Goal: Task Accomplishment & Management: Use online tool/utility

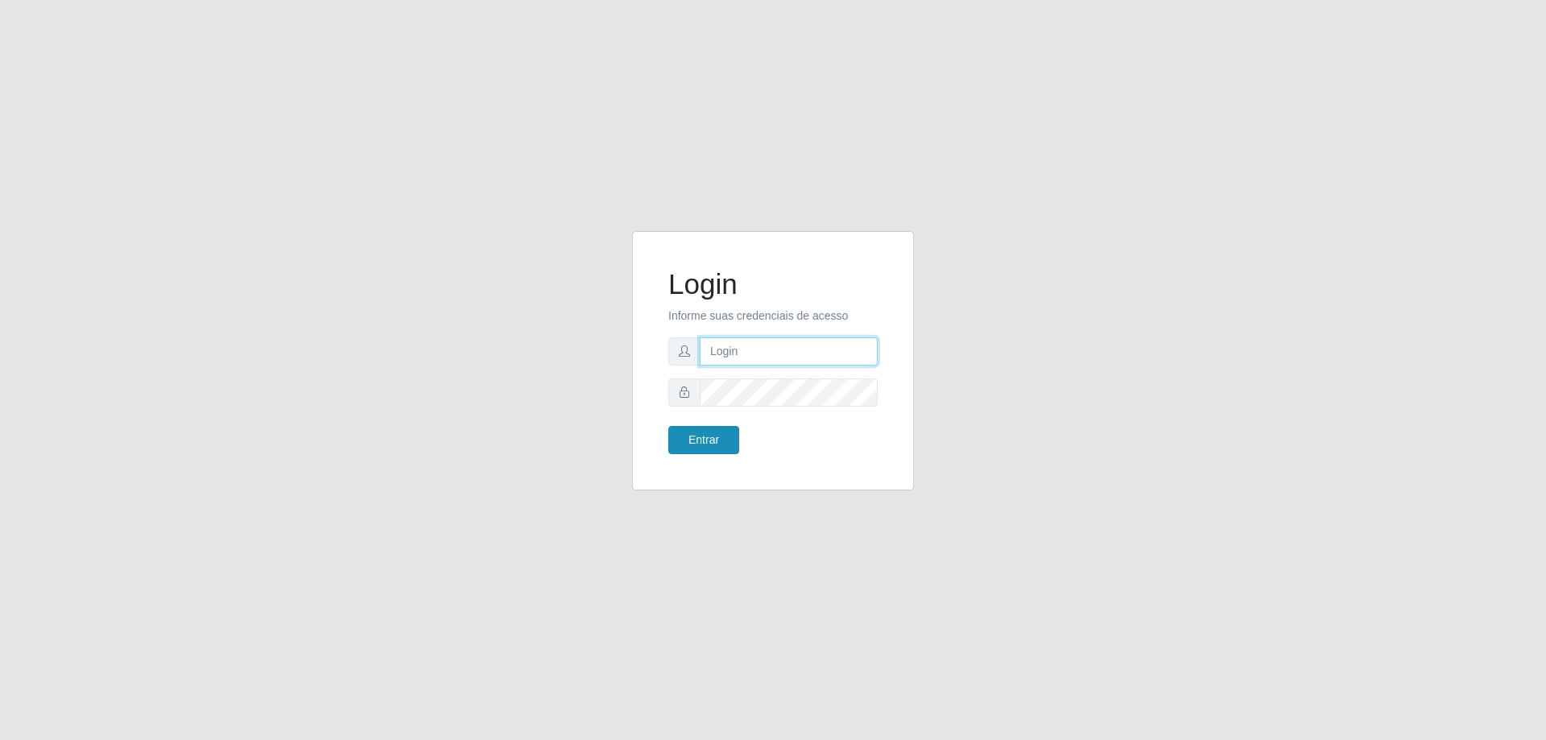
type input "[EMAIL_ADDRESS][DOMAIN_NAME]"
click at [688, 439] on button "Entrar" at bounding box center [703, 440] width 71 height 28
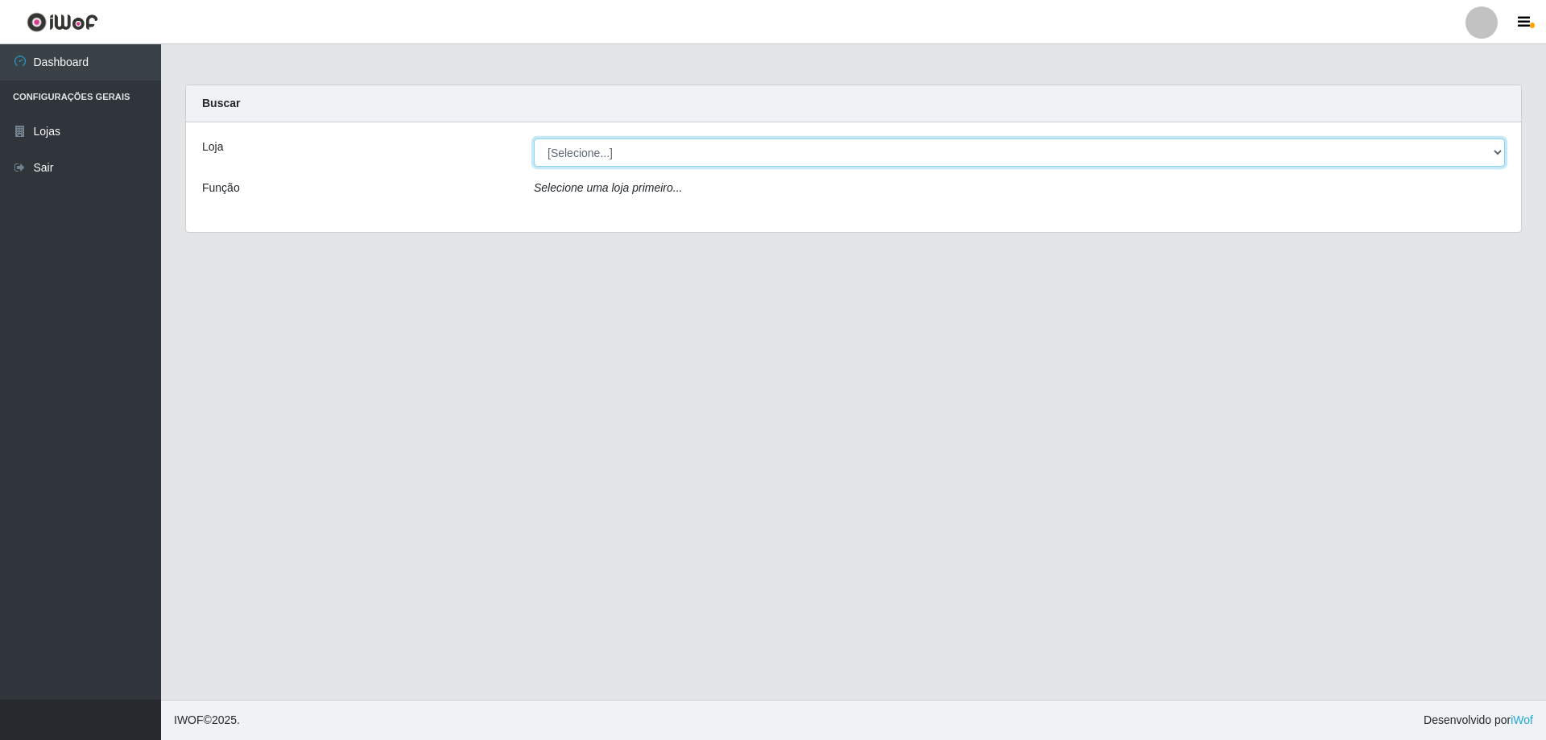
click at [584, 151] on select "[Selecione...] SuperShow Bis - [GEOGRAPHIC_DATA]" at bounding box center [1019, 153] width 971 height 28
select select "59"
click at [534, 139] on select "[Selecione...] SuperShow Bis - [GEOGRAPHIC_DATA]" at bounding box center [1019, 153] width 971 height 28
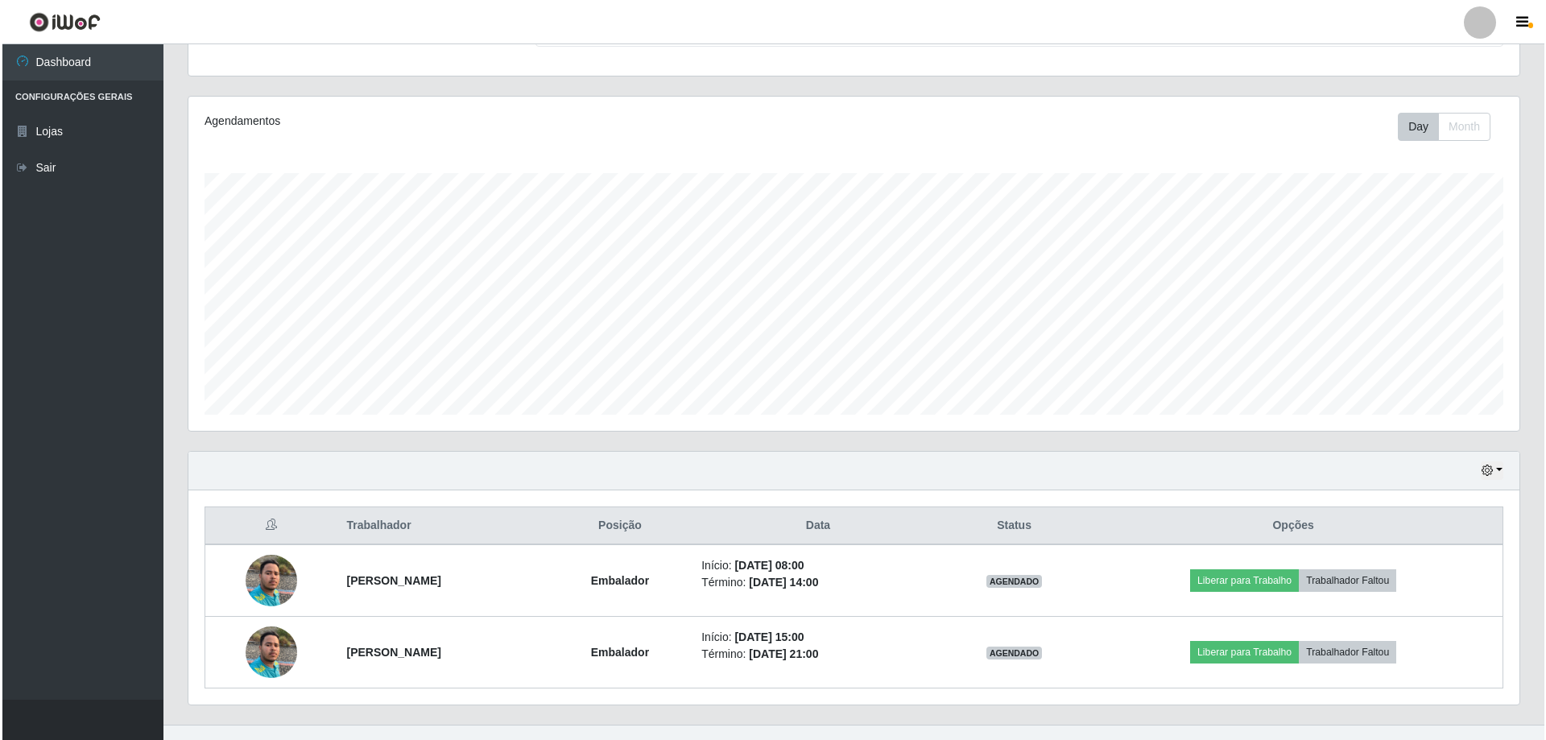
scroll to position [186, 0]
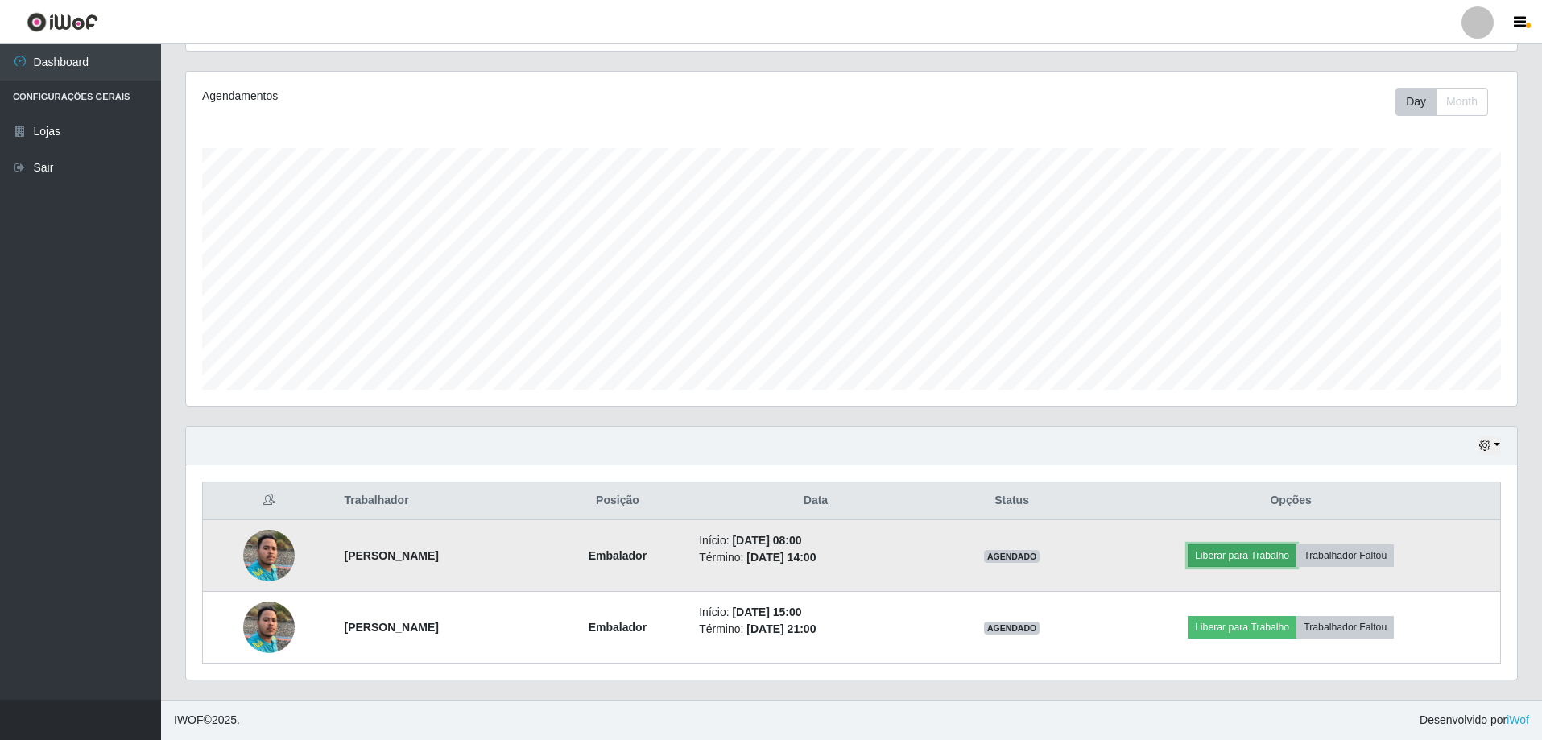
click at [1244, 553] on button "Liberar para Trabalho" at bounding box center [1242, 555] width 109 height 23
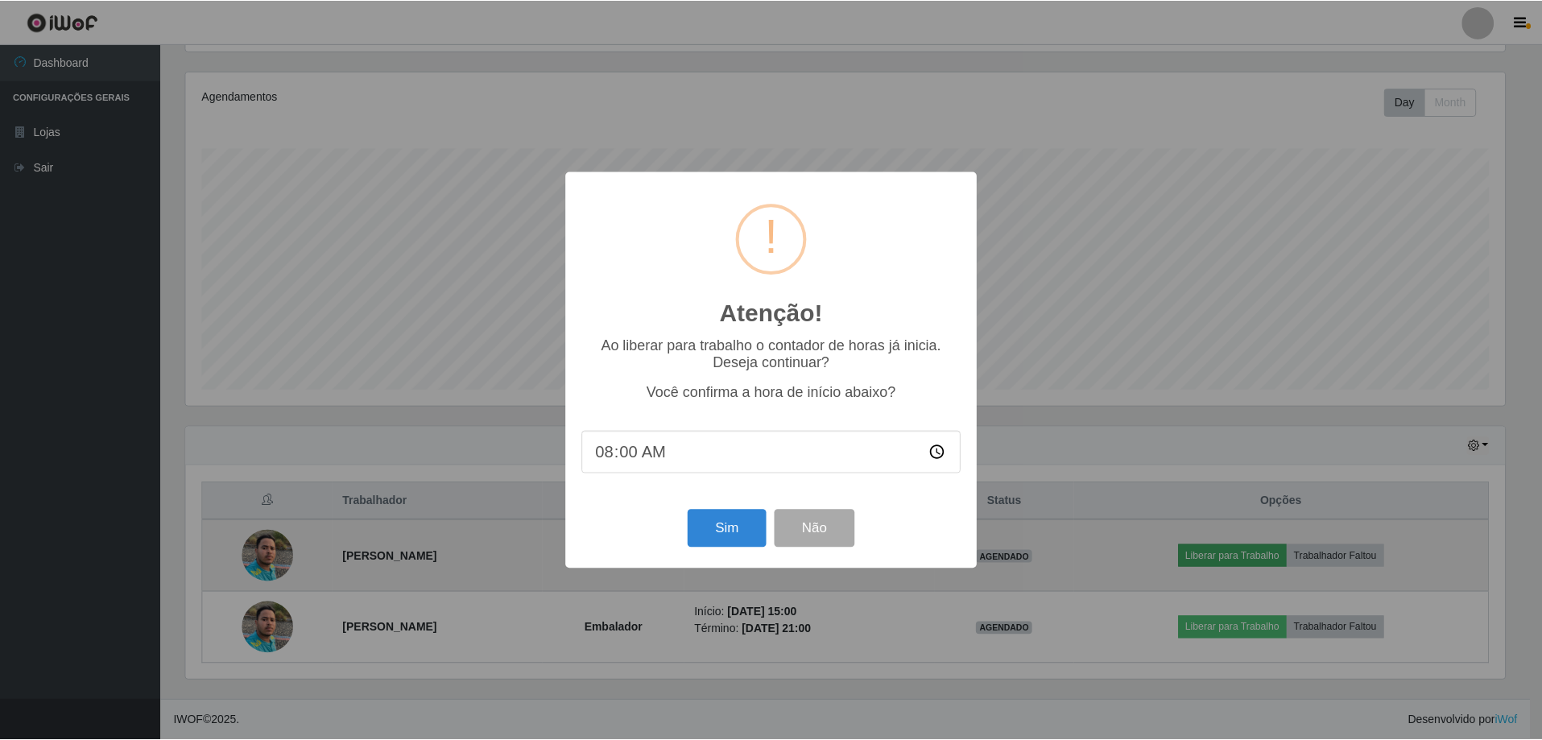
scroll to position [334, 1323]
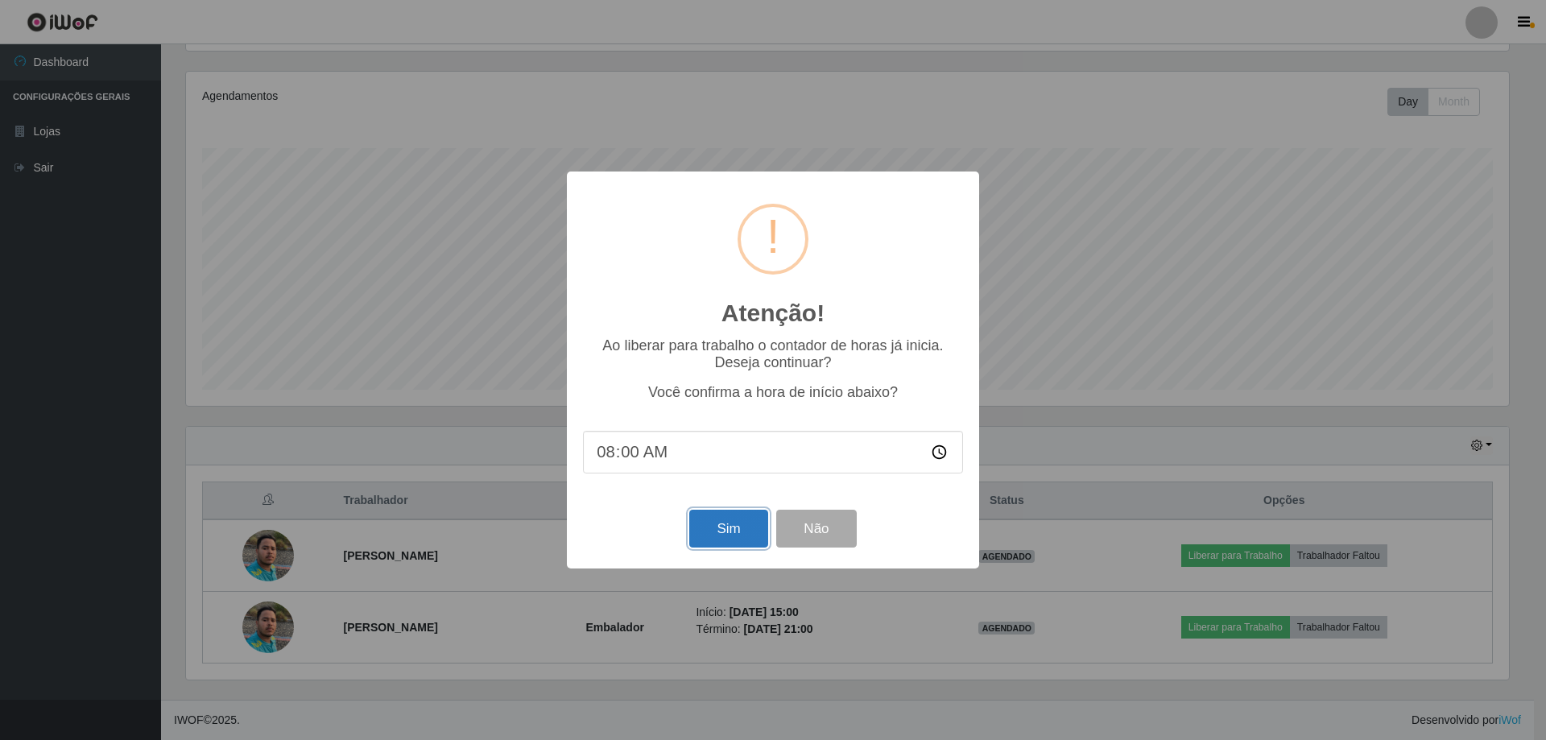
click at [714, 544] on button "Sim" at bounding box center [728, 529] width 78 height 38
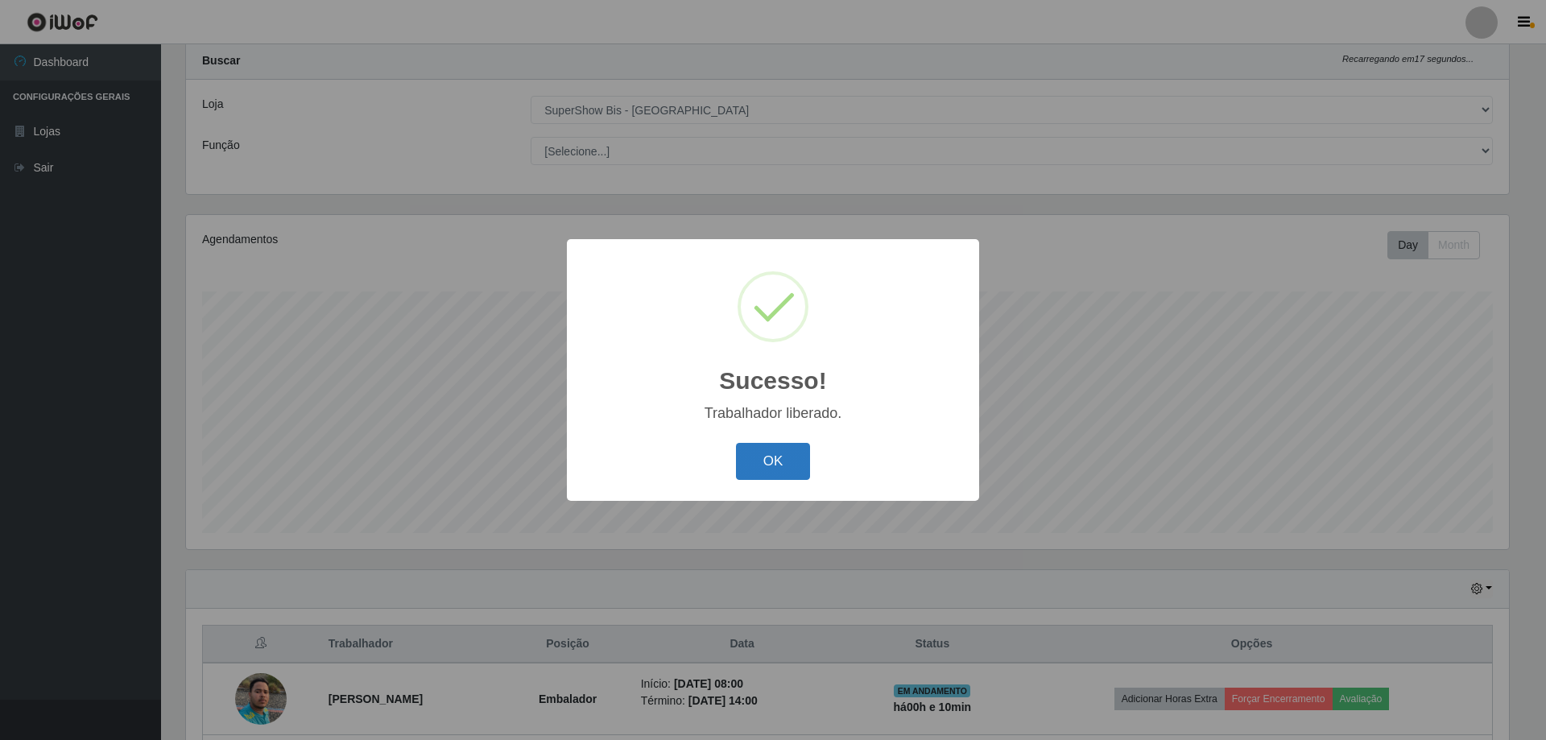
click at [751, 465] on button "OK" at bounding box center [773, 462] width 75 height 38
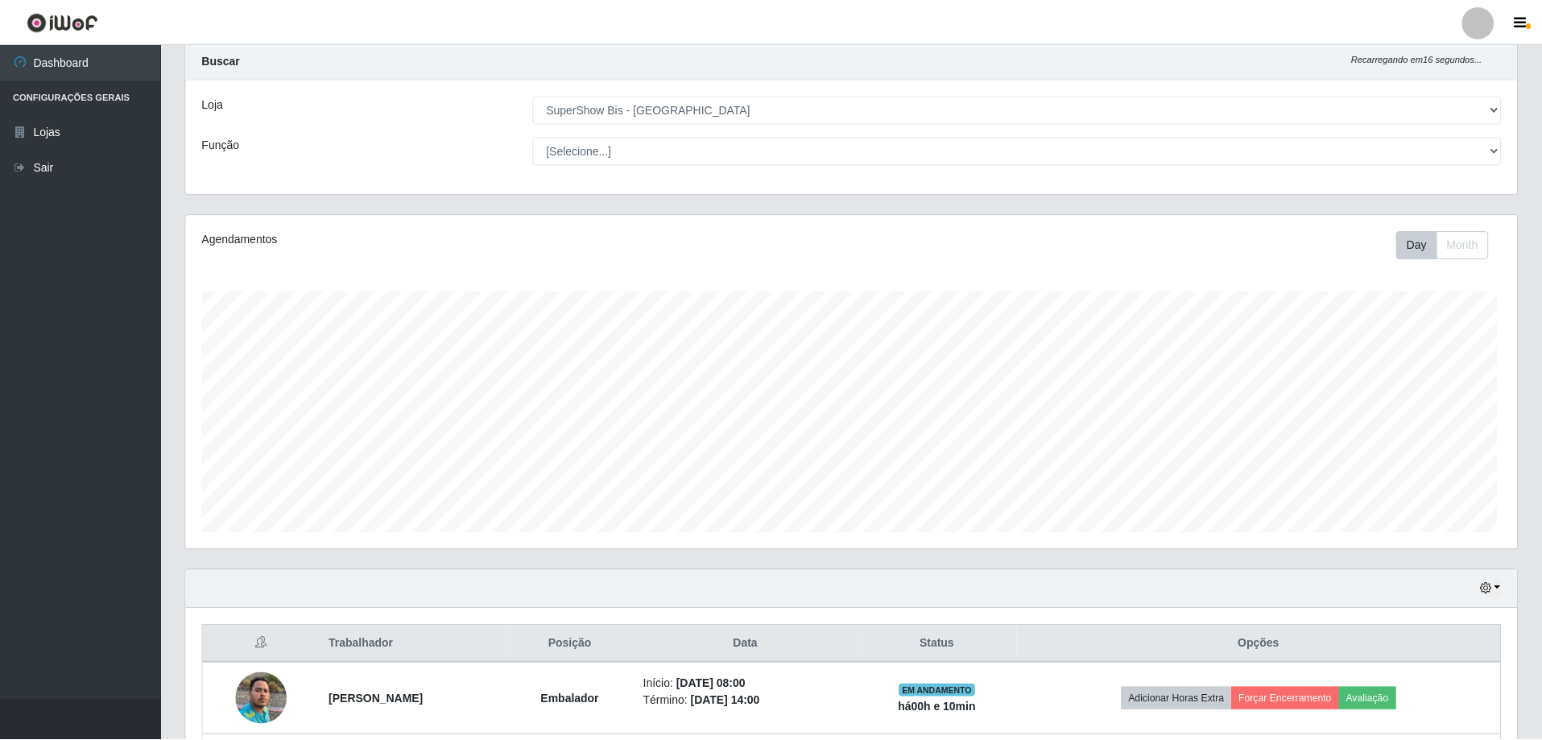
scroll to position [334, 1331]
